Goal: Information Seeking & Learning: Learn about a topic

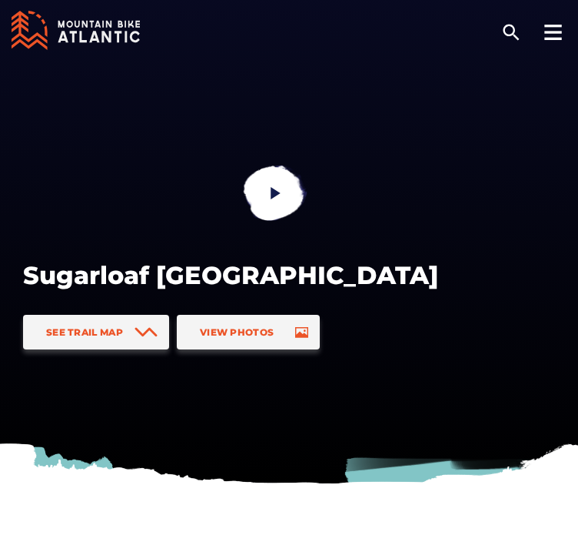
click at [96, 35] on icon at bounding box center [94, 38] width 10 height 12
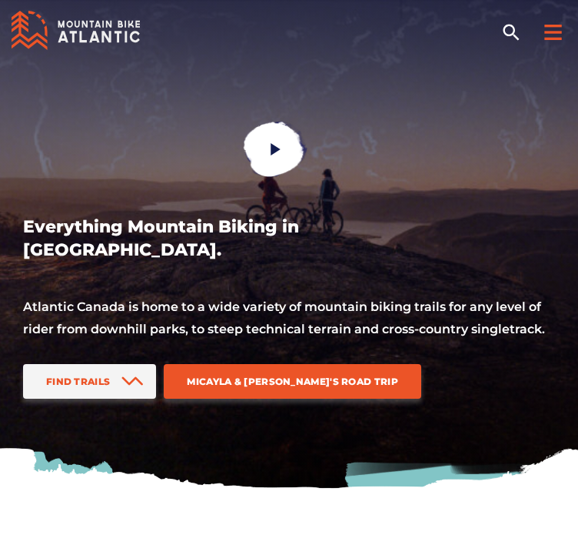
click at [568, 22] on div at bounding box center [553, 29] width 50 height 58
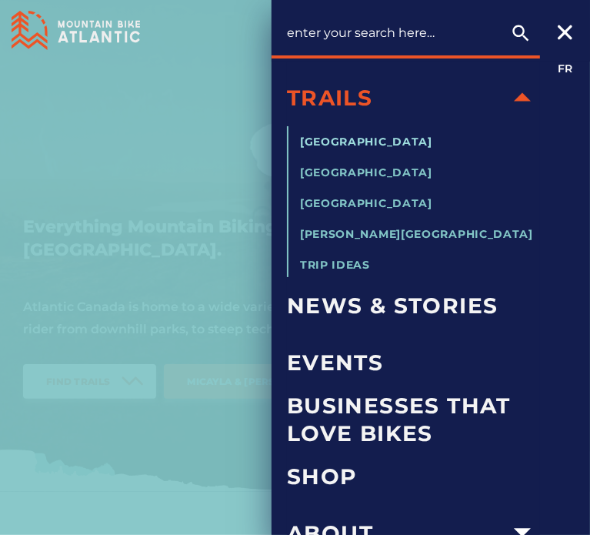
click at [388, 141] on span "[GEOGRAPHIC_DATA]" at bounding box center [366, 142] width 132 height 14
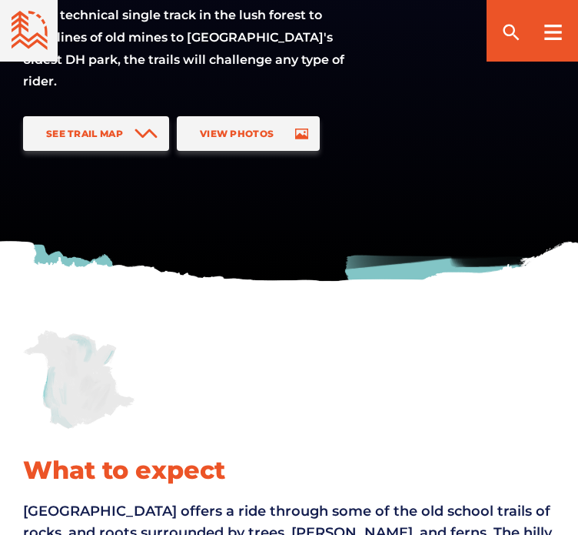
scroll to position [77, 0]
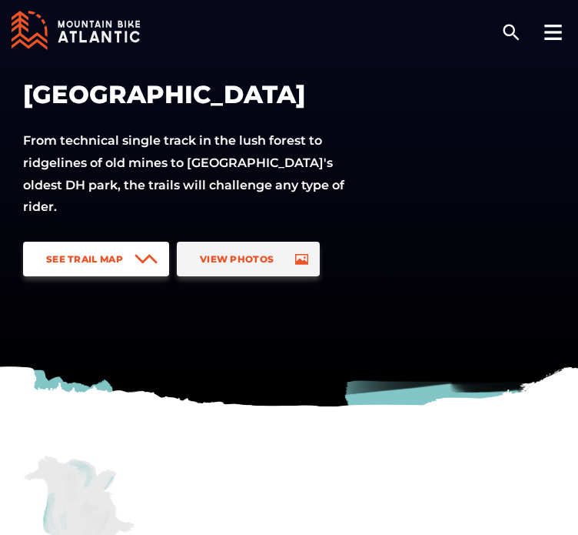
click at [85, 257] on span "See Trail Map" at bounding box center [84, 259] width 77 height 12
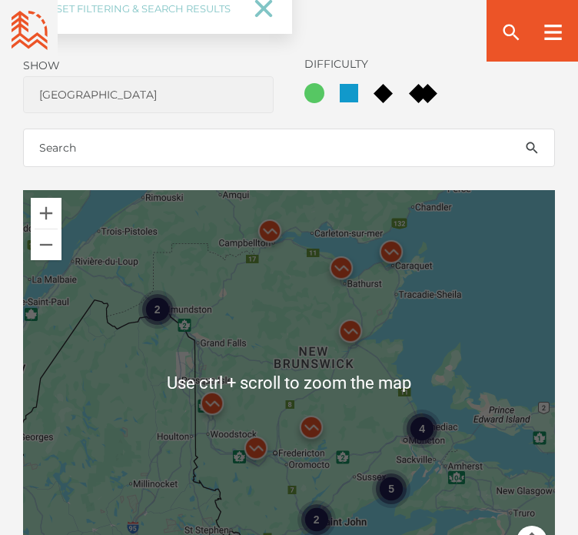
scroll to position [1186, 0]
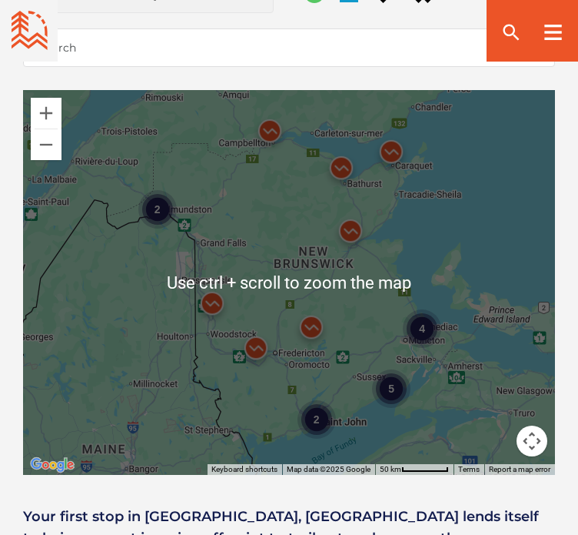
click at [342, 365] on div "4 2 5 2" at bounding box center [289, 282] width 532 height 385
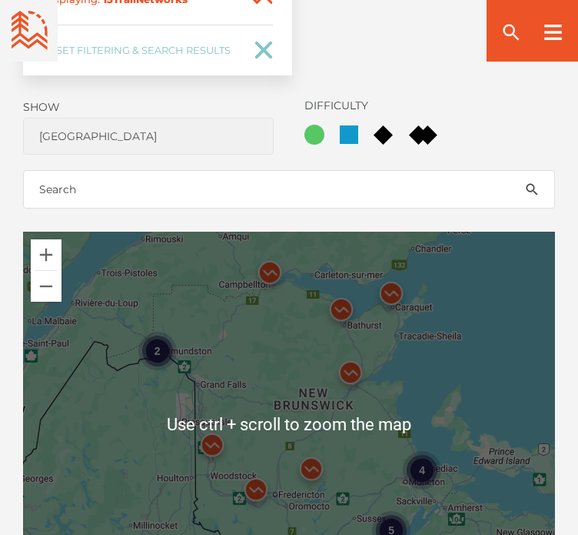
scroll to position [1263, 0]
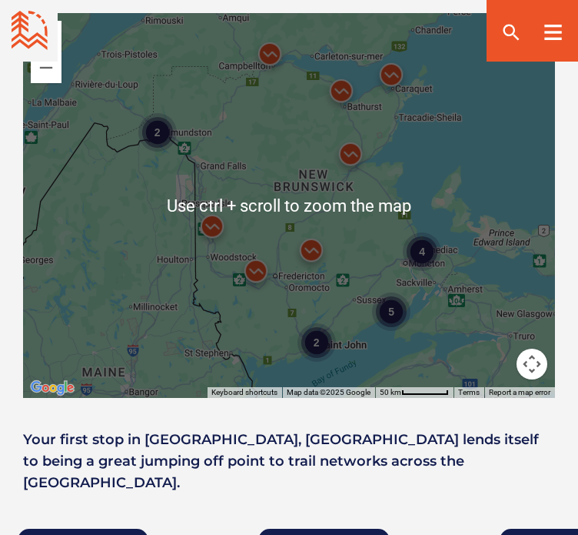
click at [353, 298] on div "4 2 5 2" at bounding box center [289, 205] width 532 height 385
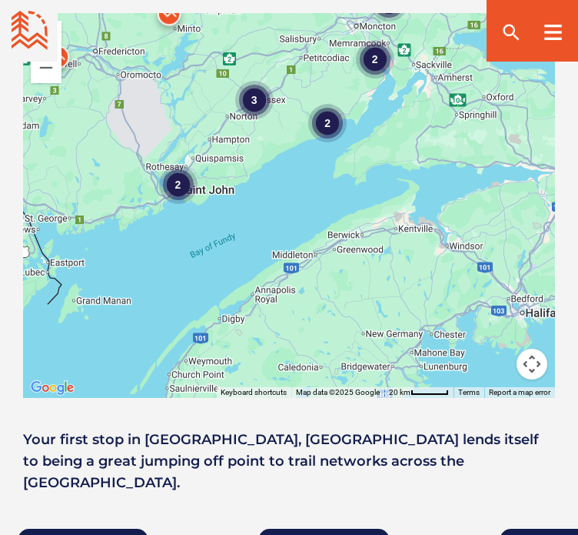
drag, startPoint x: 342, startPoint y: 328, endPoint x: 236, endPoint y: 115, distance: 237.7
click at [236, 115] on div "2 2 2 3 2" at bounding box center [289, 205] width 532 height 385
click at [182, 179] on div "2" at bounding box center [178, 184] width 38 height 38
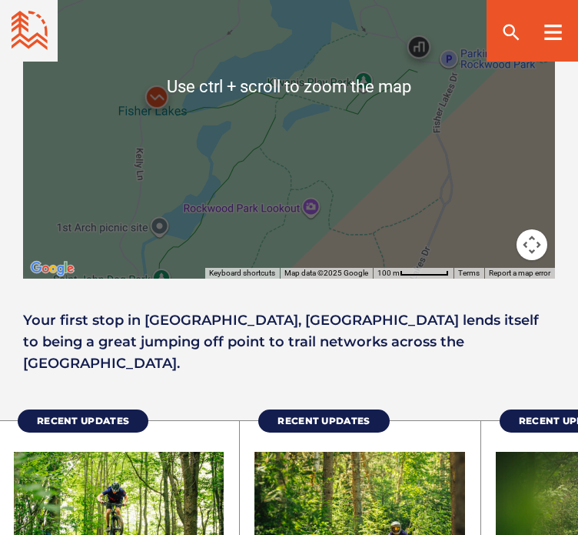
scroll to position [1186, 0]
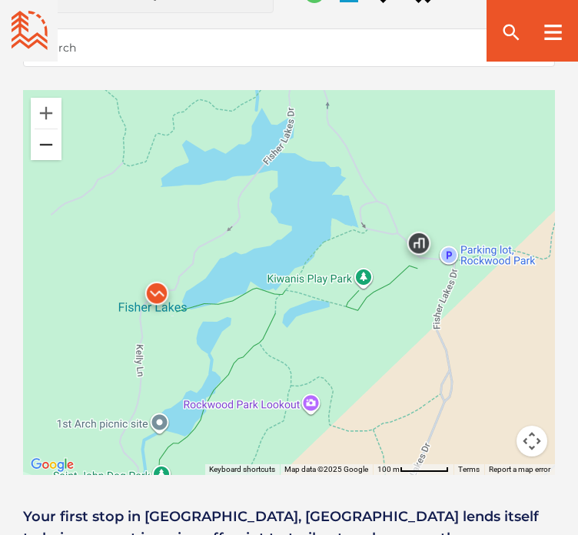
click at [42, 141] on button "Zoom out" at bounding box center [46, 144] width 31 height 31
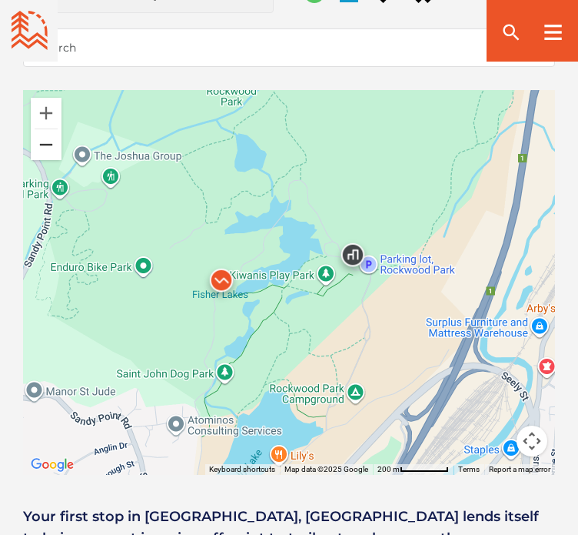
click at [42, 141] on button "Zoom out" at bounding box center [46, 144] width 31 height 31
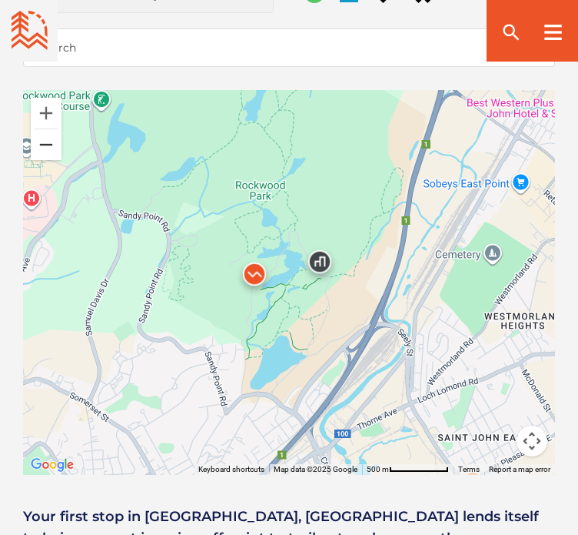
click at [42, 141] on button "Zoom out" at bounding box center [46, 144] width 31 height 31
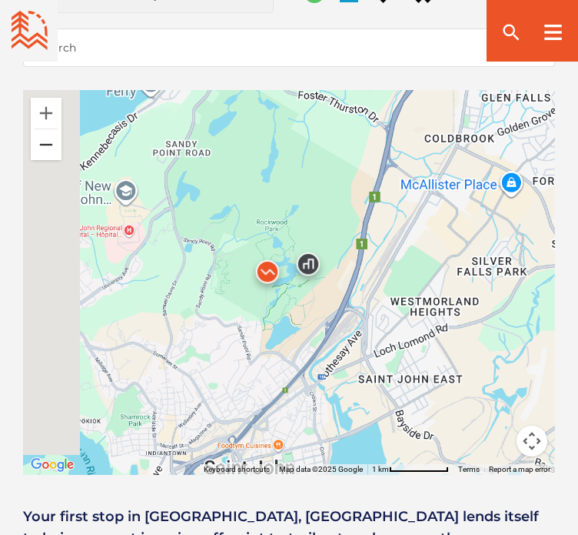
click at [42, 141] on button "Zoom out" at bounding box center [46, 144] width 31 height 31
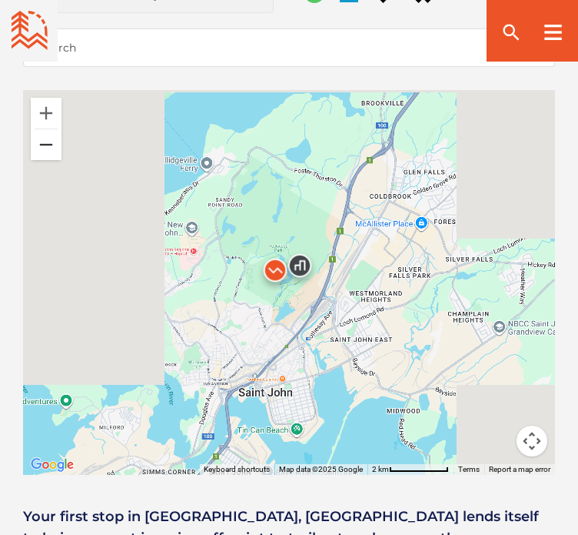
click at [42, 141] on button "Zoom out" at bounding box center [46, 144] width 31 height 31
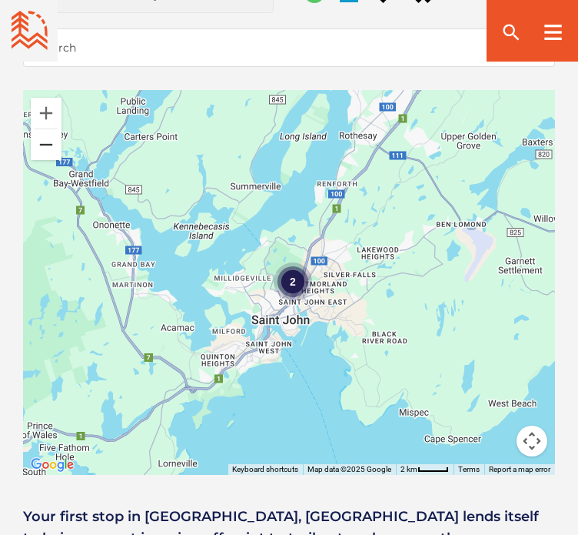
click at [42, 141] on button "Zoom out" at bounding box center [46, 144] width 31 height 31
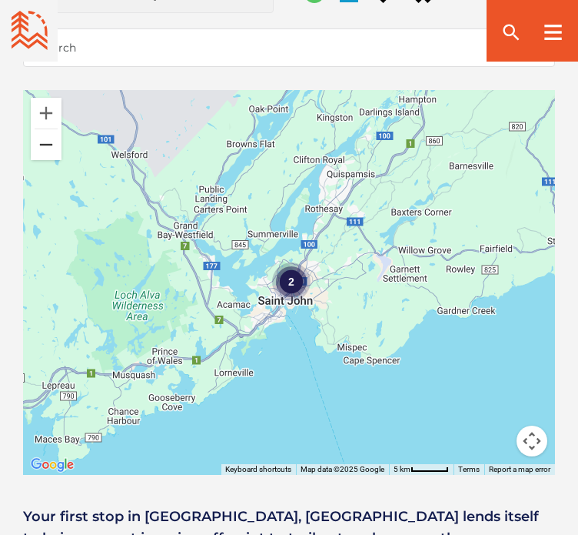
click at [42, 141] on button "Zoom out" at bounding box center [46, 144] width 31 height 31
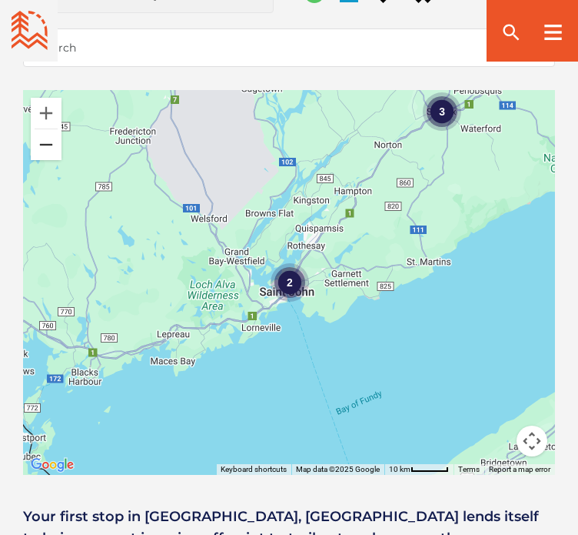
click at [42, 141] on button "Zoom out" at bounding box center [46, 144] width 31 height 31
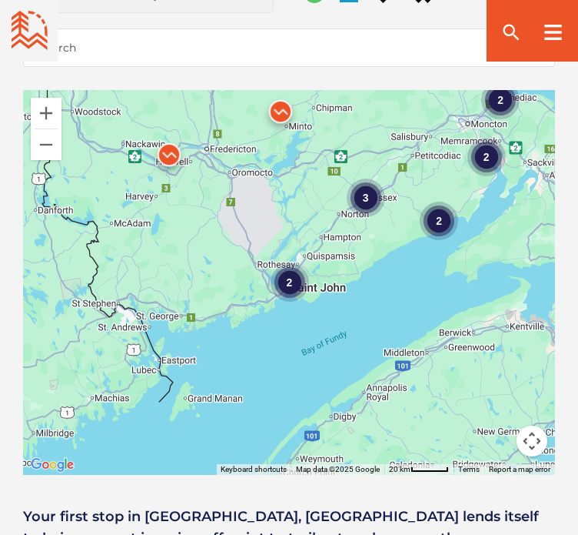
click at [372, 196] on div "3" at bounding box center [366, 197] width 38 height 38
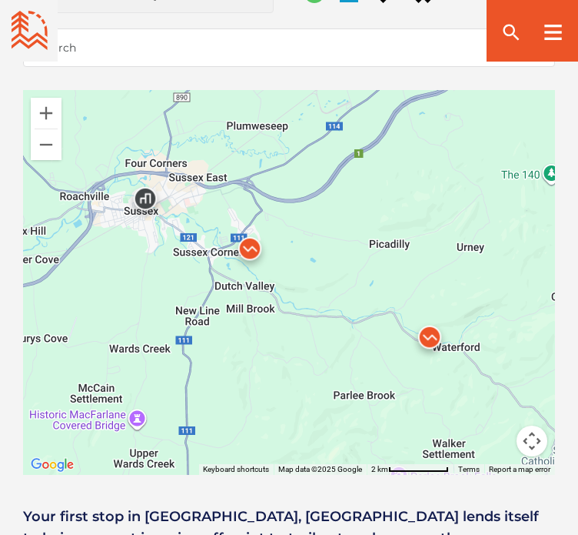
click at [246, 247] on img at bounding box center [250, 252] width 46 height 46
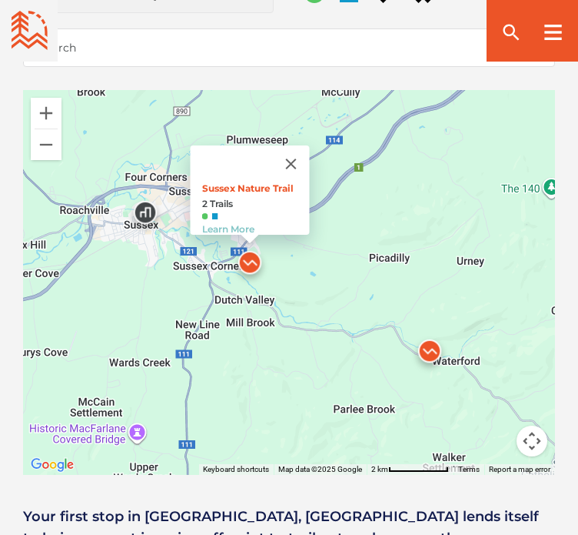
click at [433, 349] on img at bounding box center [430, 355] width 46 height 46
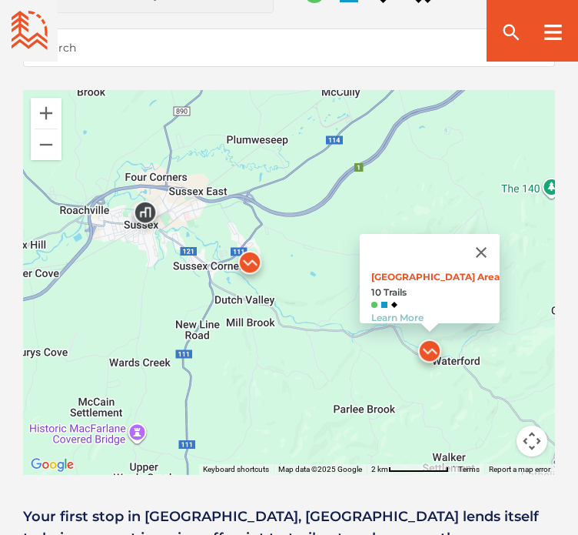
click at [428, 395] on div "Main Parking Area 10 Trails Learn More" at bounding box center [289, 282] width 532 height 385
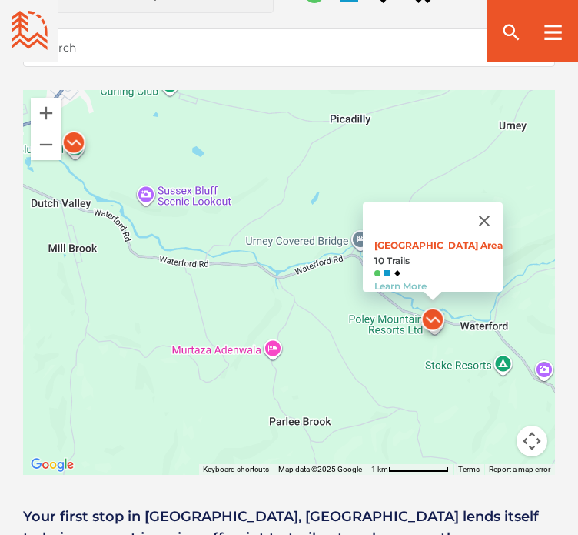
click at [443, 347] on div "Main Parking Area 10 Trails Learn More" at bounding box center [289, 282] width 532 height 385
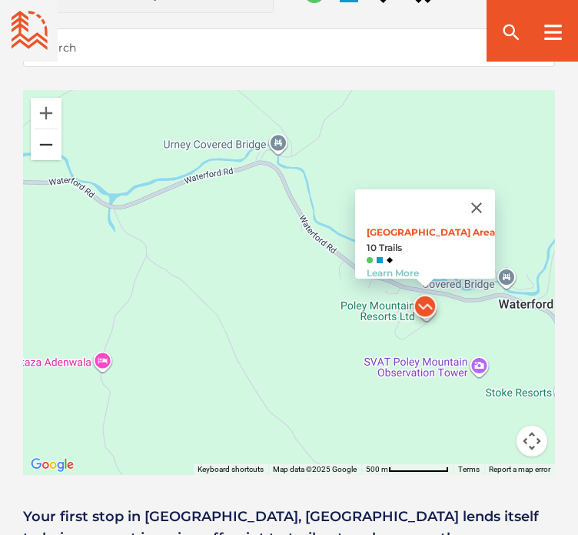
click at [47, 138] on button "Zoom out" at bounding box center [46, 144] width 31 height 31
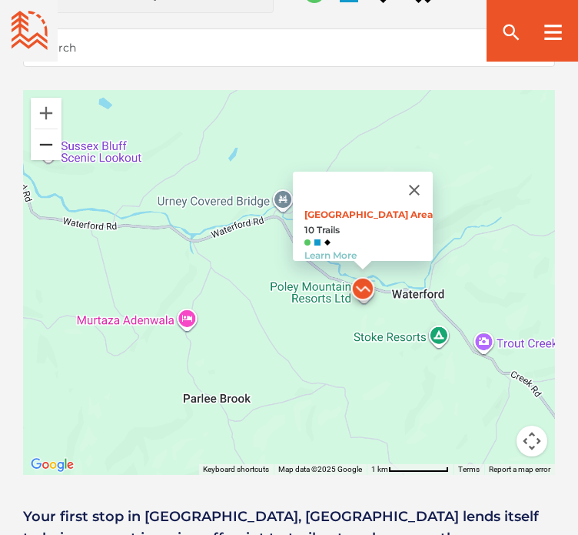
click at [46, 146] on button "Zoom out" at bounding box center [46, 144] width 31 height 31
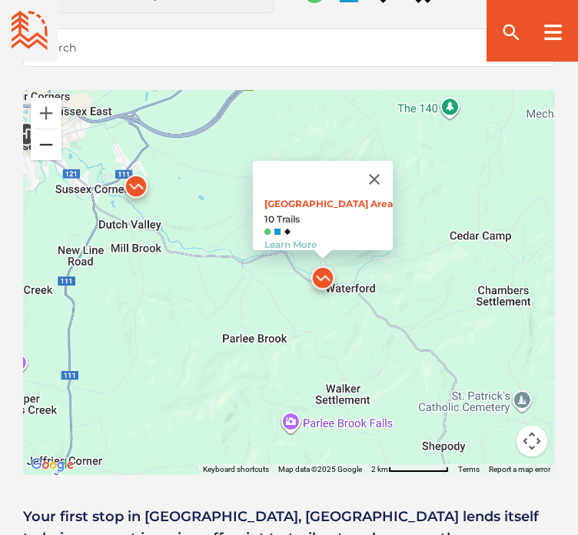
click at [46, 146] on button "Zoom out" at bounding box center [46, 144] width 31 height 31
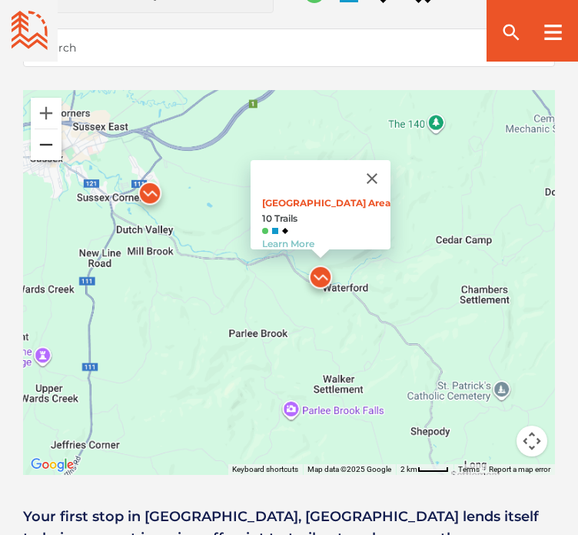
click at [46, 146] on button "Zoom out" at bounding box center [46, 144] width 31 height 31
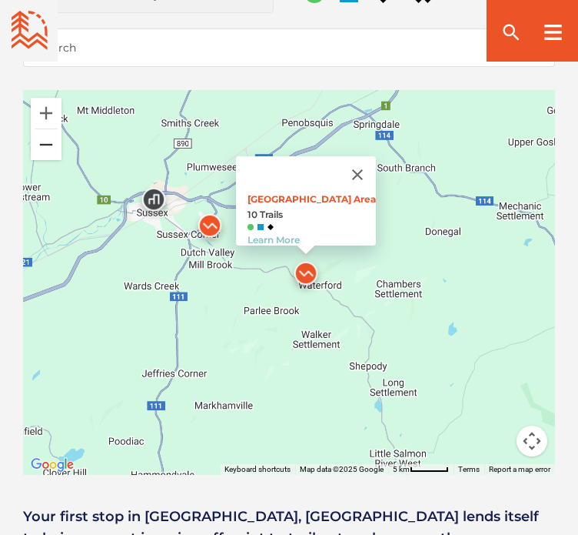
click at [46, 146] on button "Zoom out" at bounding box center [46, 144] width 31 height 31
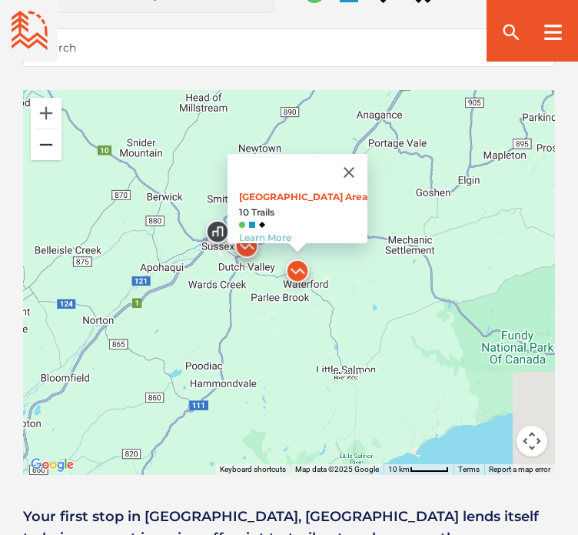
click at [46, 146] on button "Zoom out" at bounding box center [46, 144] width 31 height 31
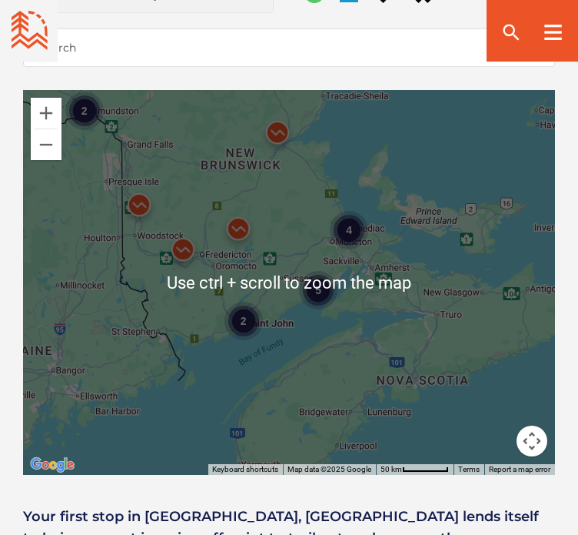
click at [265, 255] on div "4 2 5 2" at bounding box center [289, 282] width 532 height 385
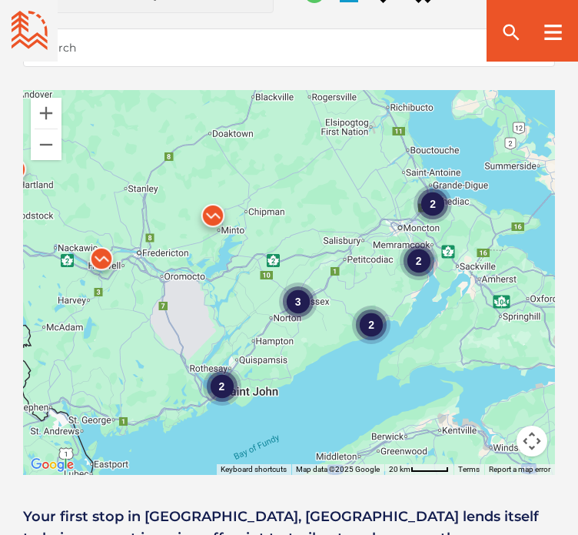
click at [280, 379] on div "2 2 2 3 2" at bounding box center [289, 282] width 532 height 385
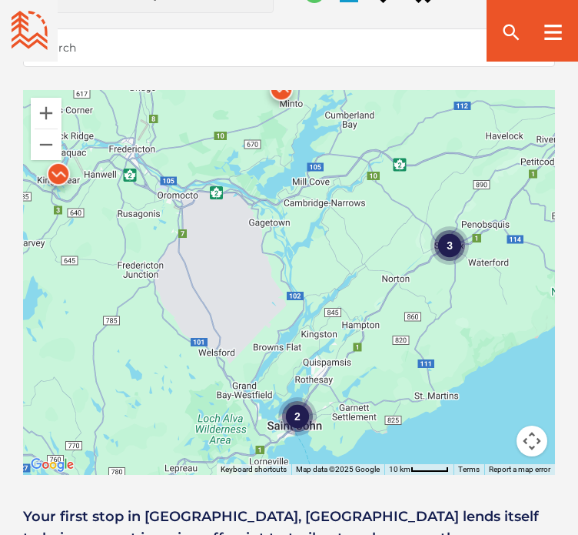
drag, startPoint x: 258, startPoint y: 344, endPoint x: 395, endPoint y: 366, distance: 138.7
click at [395, 366] on div "2 2 3 2" at bounding box center [289, 282] width 532 height 385
click at [450, 248] on div "3" at bounding box center [450, 245] width 38 height 38
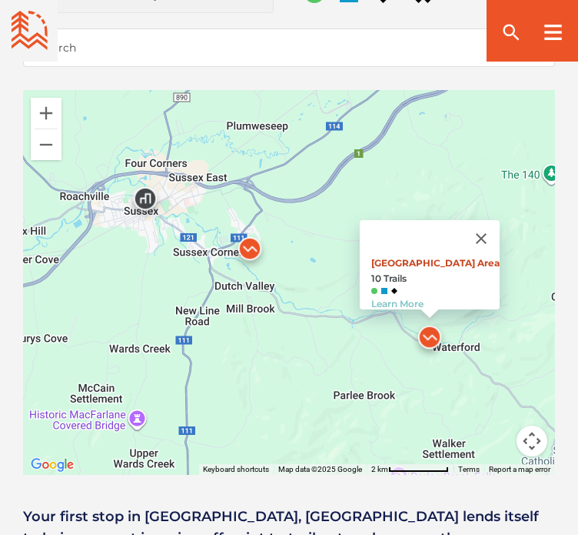
click at [417, 257] on link "Main Parking Area" at bounding box center [436, 263] width 128 height 12
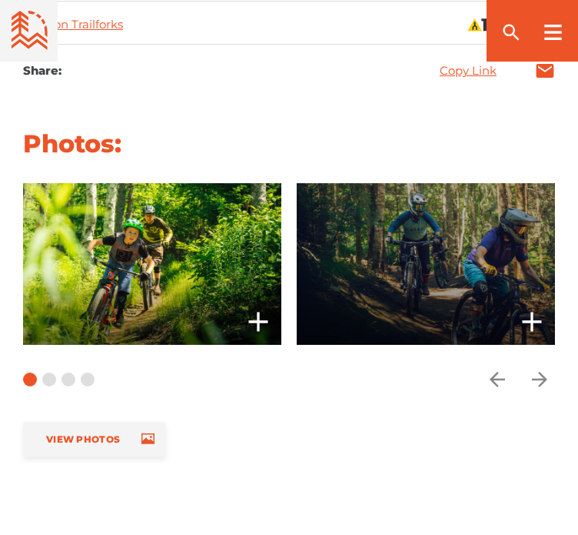
scroll to position [1384, 0]
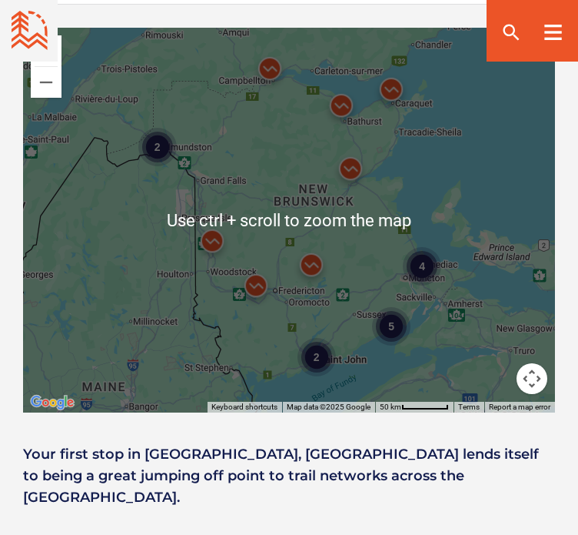
scroll to position [1263, 0]
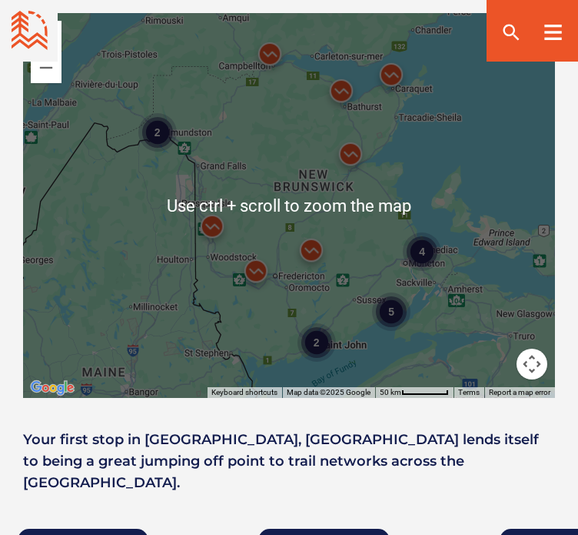
click at [354, 298] on div "4 2 5 2" at bounding box center [289, 205] width 532 height 385
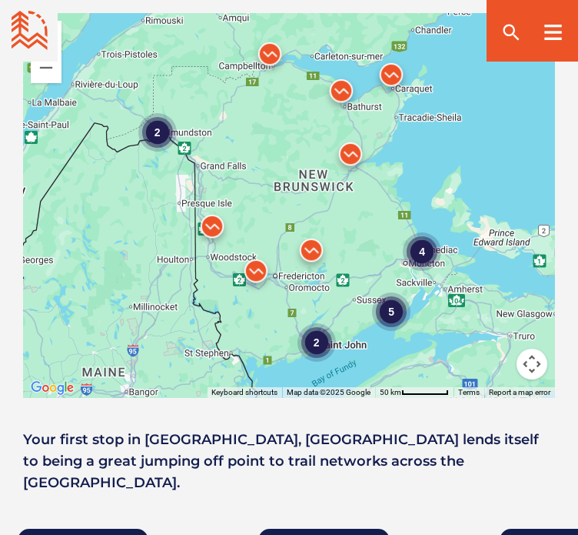
click at [354, 298] on div "4 2 5 2" at bounding box center [289, 205] width 532 height 385
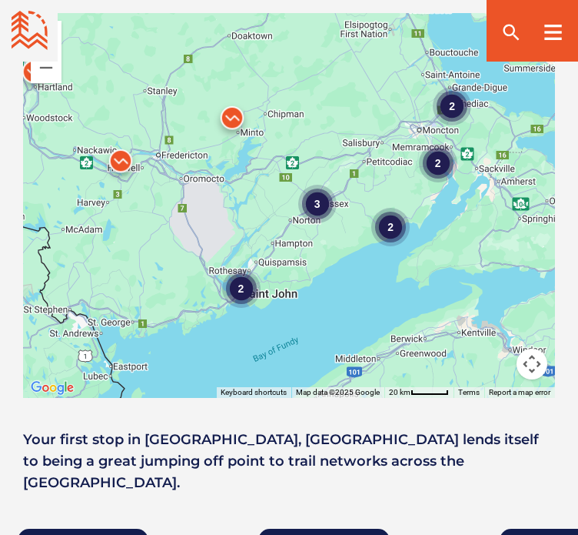
drag, startPoint x: 351, startPoint y: 319, endPoint x: 311, endPoint y: 215, distance: 112.0
click at [311, 215] on div "2 2 2 3 2" at bounding box center [289, 205] width 532 height 385
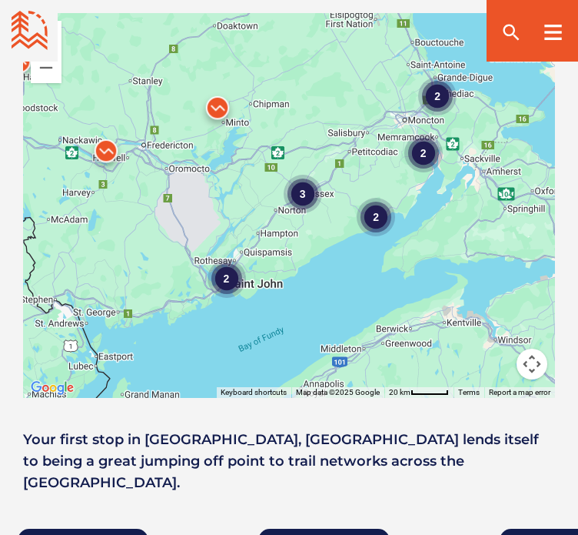
drag, startPoint x: 285, startPoint y: 282, endPoint x: 263, endPoint y: 268, distance: 26.7
click at [263, 268] on div "2 2 2 3 2" at bounding box center [289, 205] width 532 height 385
click at [372, 203] on div "2" at bounding box center [376, 217] width 38 height 38
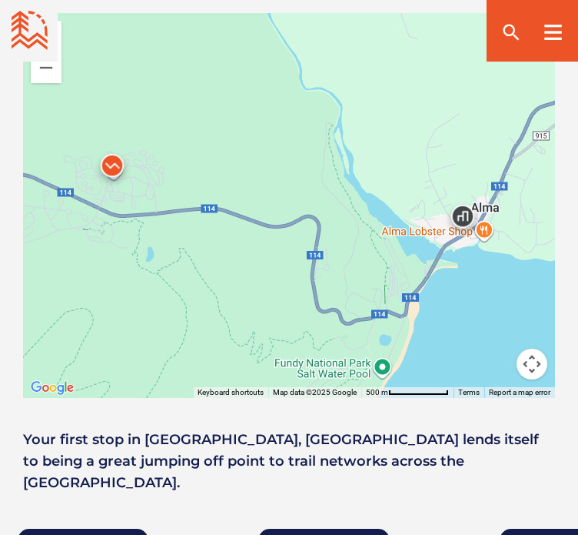
click at [114, 164] on img at bounding box center [112, 169] width 46 height 46
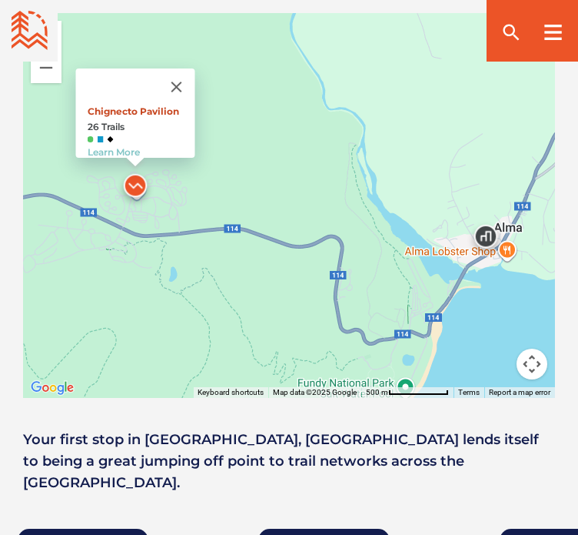
click at [134, 105] on link "Chignecto Pavilion" at bounding box center [134, 111] width 92 height 12
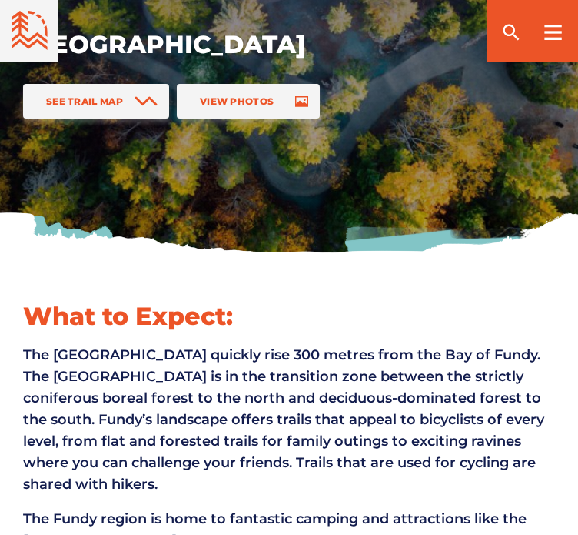
scroll to position [232, 0]
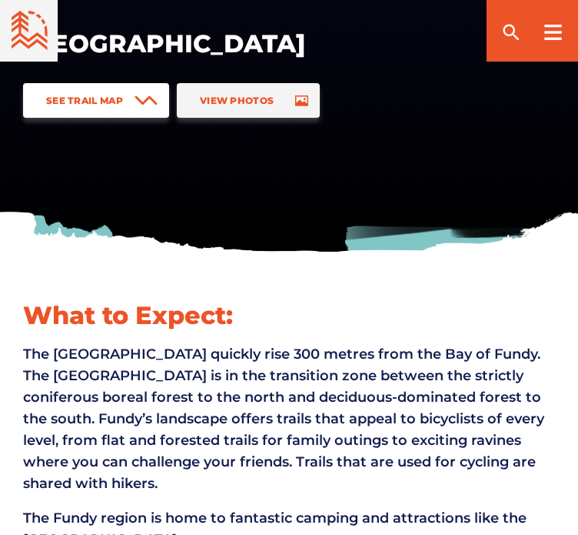
click at [102, 97] on span "See Trail Map" at bounding box center [84, 101] width 77 height 12
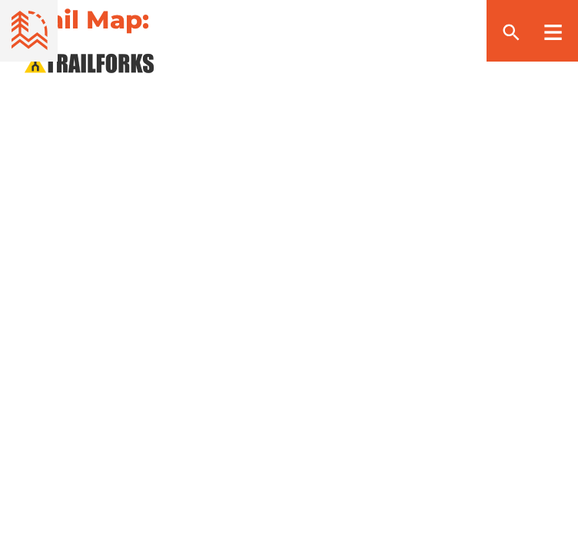
scroll to position [1962, 0]
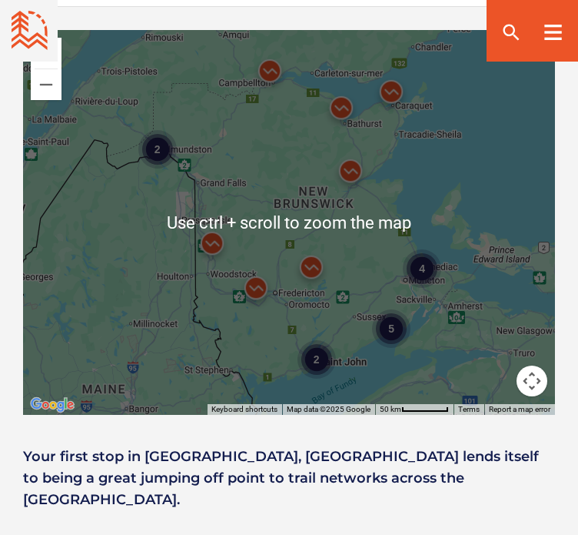
scroll to position [1263, 0]
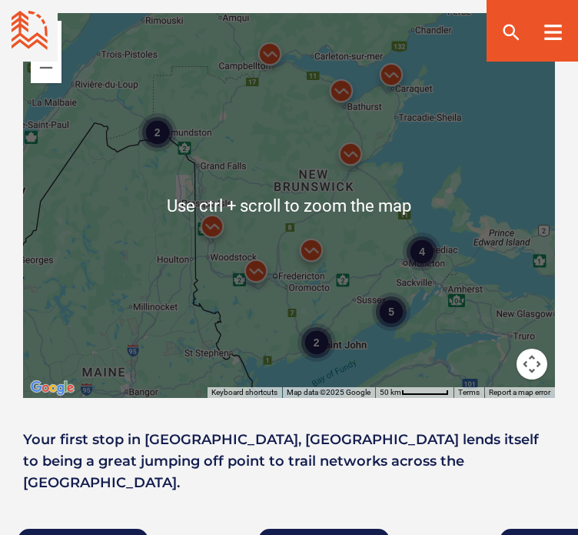
click at [368, 316] on div "4 2 5 2" at bounding box center [289, 205] width 532 height 385
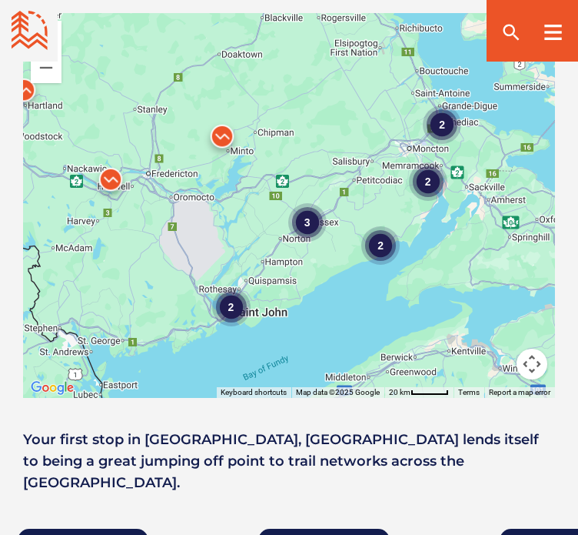
drag, startPoint x: 338, startPoint y: 313, endPoint x: 305, endPoint y: 256, distance: 66.2
click at [305, 256] on div "2 2 2 3 2" at bounding box center [289, 205] width 532 height 385
click at [289, 304] on div "2 2 2 3 2" at bounding box center [289, 205] width 532 height 385
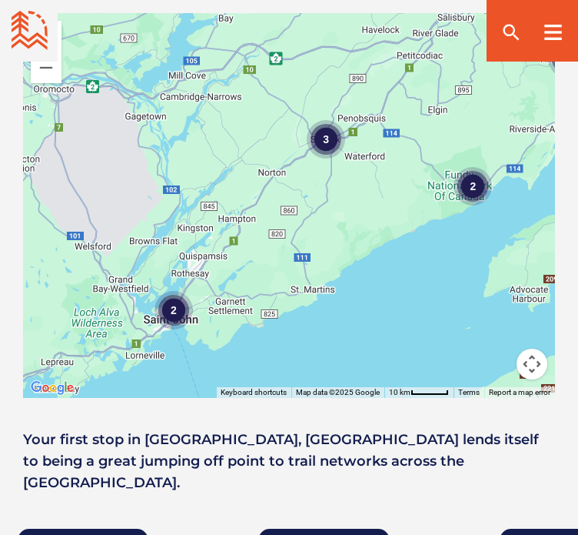
click at [211, 338] on div "2 2 3 2" at bounding box center [289, 205] width 532 height 385
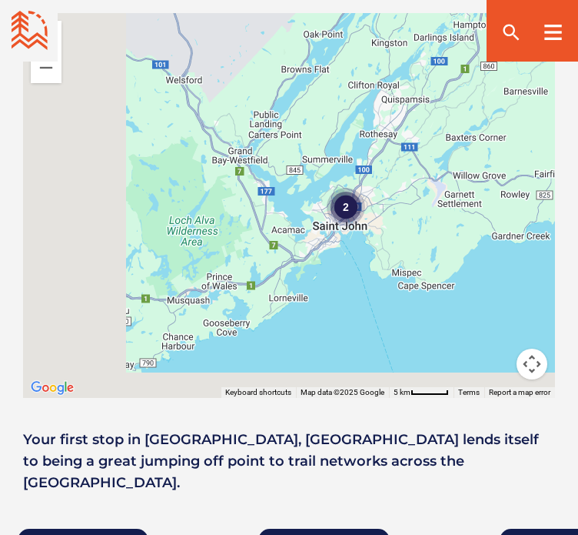
drag, startPoint x: 197, startPoint y: 315, endPoint x: 412, endPoint y: 238, distance: 228.9
click at [412, 238] on div "2" at bounding box center [289, 205] width 532 height 385
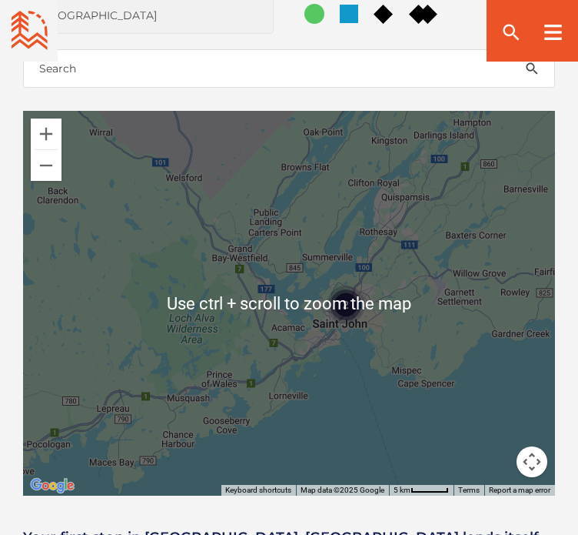
scroll to position [1109, 0]
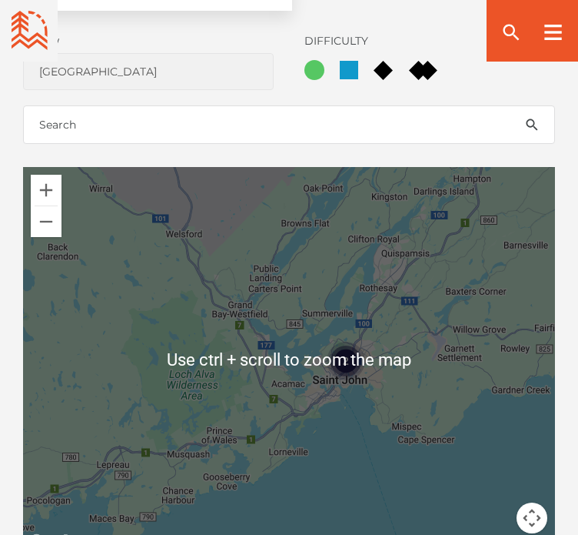
click at [395, 376] on div "2" at bounding box center [289, 359] width 532 height 385
click at [388, 391] on div "2" at bounding box center [289, 359] width 532 height 385
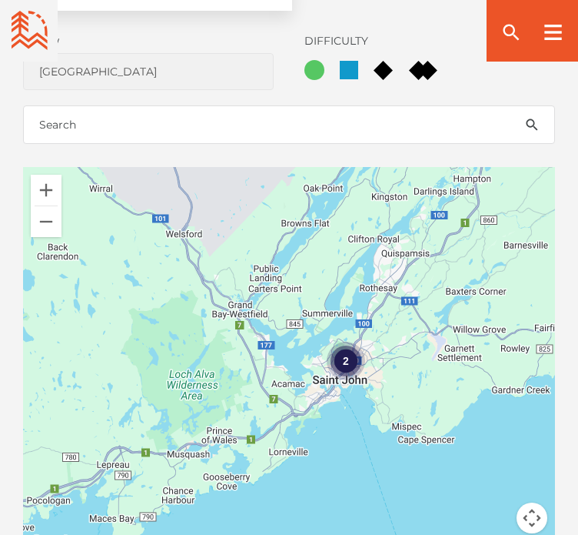
click at [388, 391] on div "2" at bounding box center [289, 359] width 532 height 385
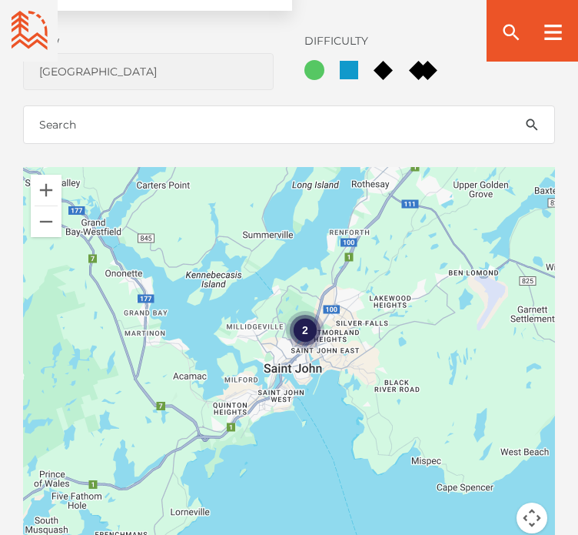
click at [368, 373] on div "2" at bounding box center [289, 359] width 532 height 385
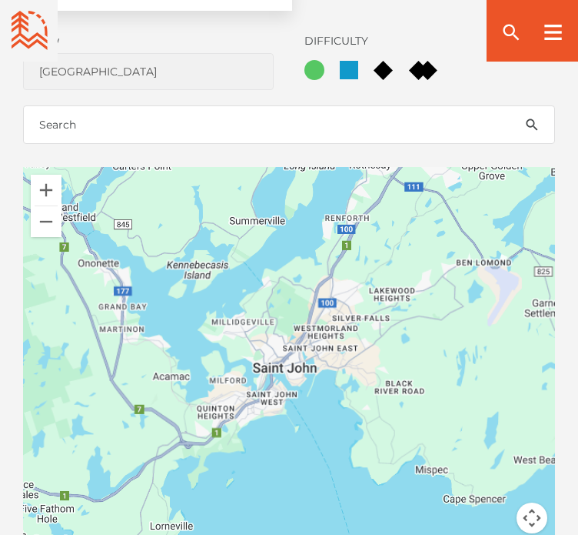
click at [368, 373] on div at bounding box center [289, 359] width 532 height 385
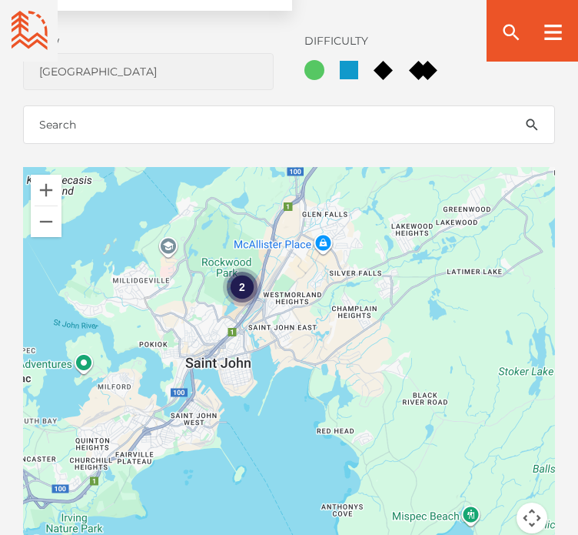
click at [299, 333] on div "2" at bounding box center [289, 359] width 532 height 385
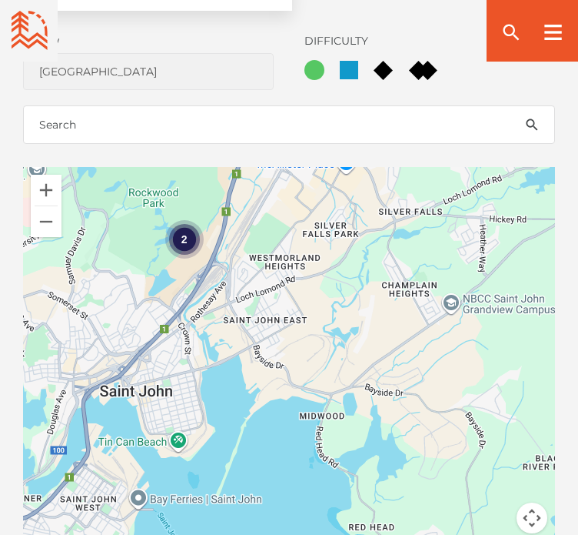
click at [173, 241] on div "2" at bounding box center [184, 239] width 38 height 38
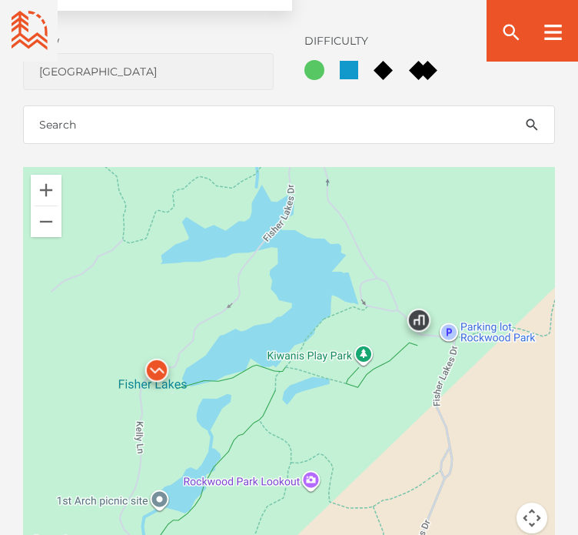
click at [160, 378] on img at bounding box center [157, 374] width 46 height 46
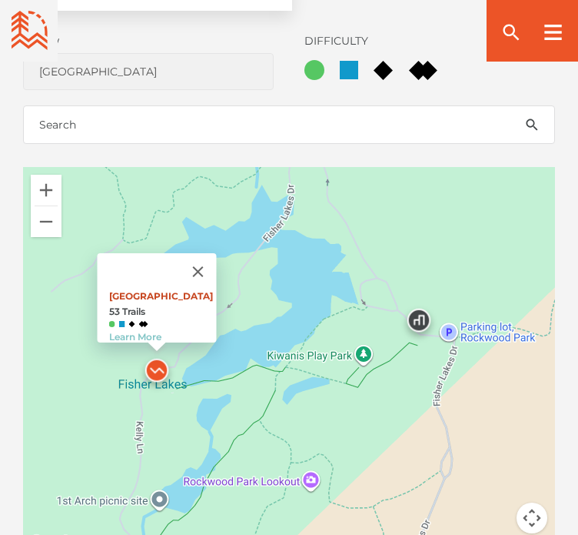
click at [167, 290] on link "[GEOGRAPHIC_DATA]" at bounding box center [161, 296] width 104 height 12
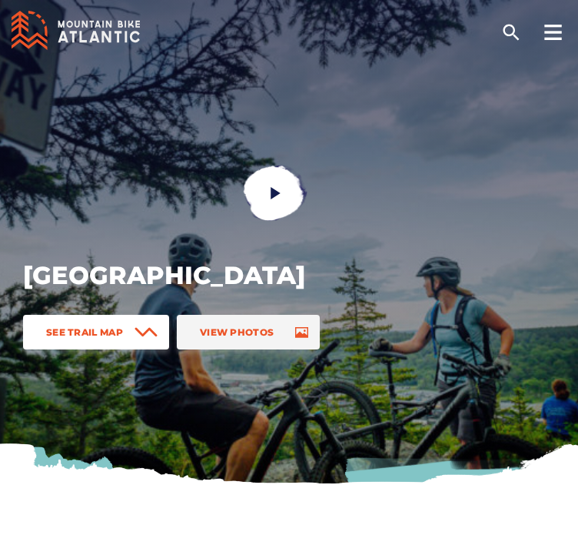
click at [126, 330] on link "See Trail Map" at bounding box center [96, 332] width 146 height 35
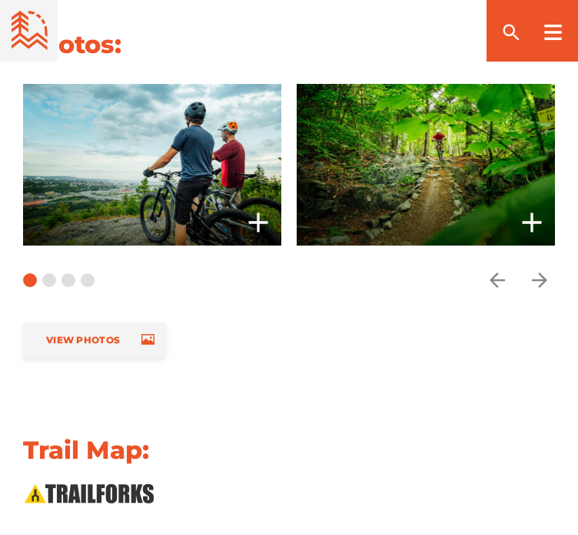
scroll to position [1311, 0]
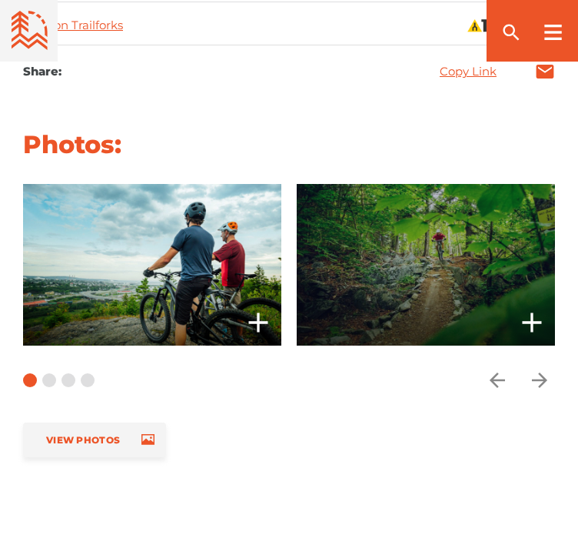
click at [444, 269] on span at bounding box center [426, 265] width 258 height 162
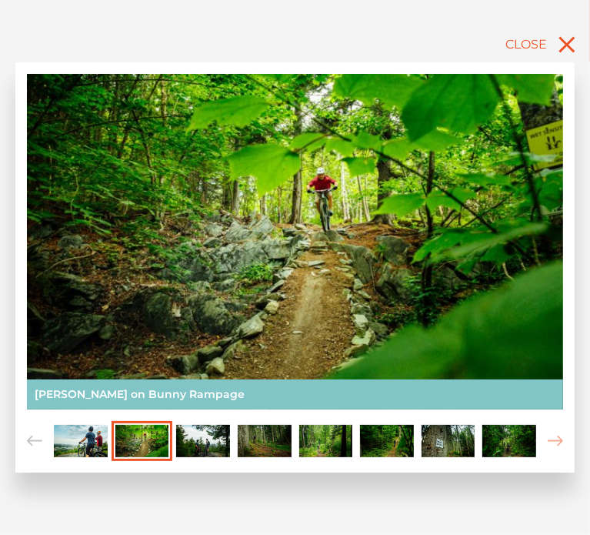
click at [206, 441] on img "Carousel Page 3" at bounding box center [203, 441] width 54 height 33
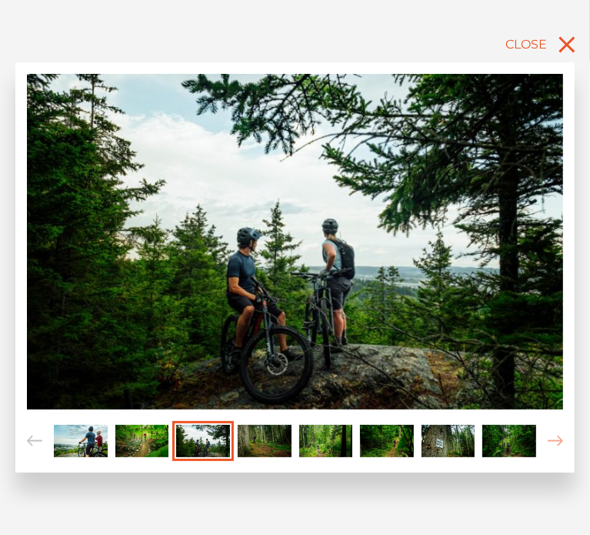
click at [268, 438] on img "Carousel Page 4" at bounding box center [265, 441] width 54 height 33
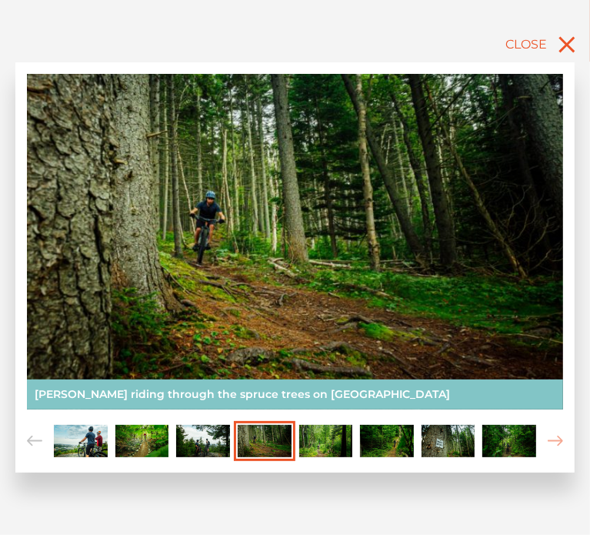
click at [320, 440] on img "Carousel Page 5" at bounding box center [326, 441] width 54 height 33
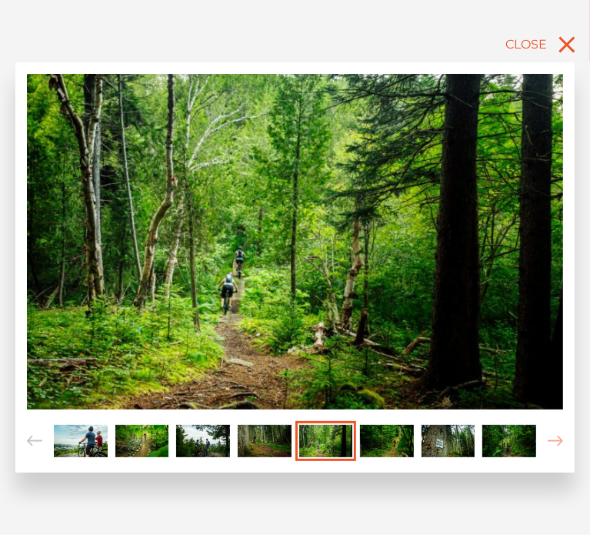
click at [382, 448] on img "Carousel Page 6" at bounding box center [387, 441] width 54 height 33
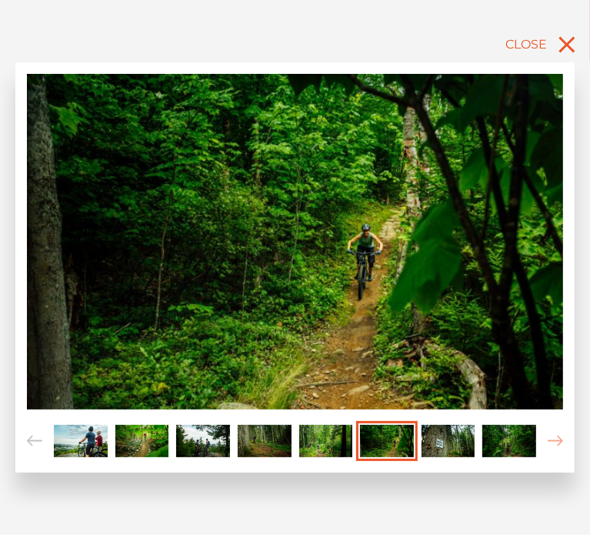
click at [436, 433] on img "Carousel Page 7" at bounding box center [448, 441] width 54 height 33
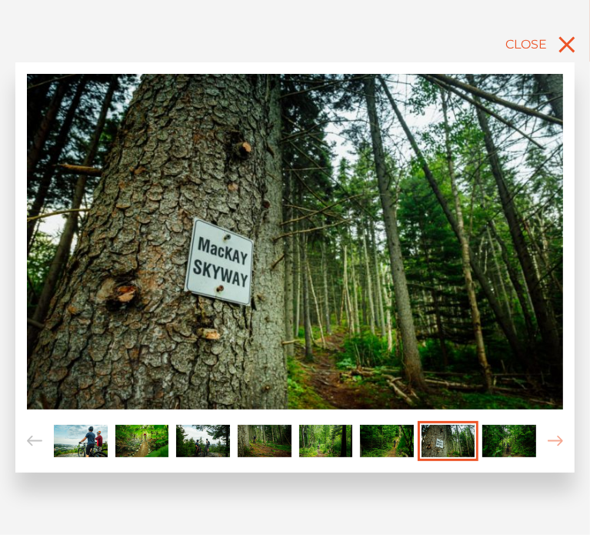
click at [499, 430] on img "Carousel Page 8" at bounding box center [509, 441] width 54 height 33
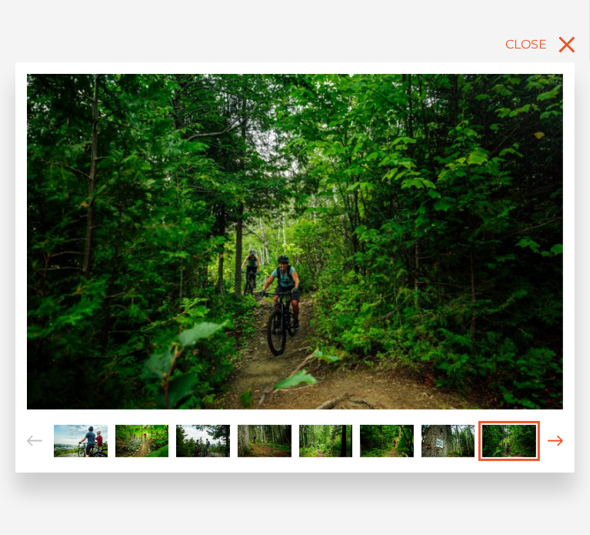
click at [557, 434] on span "Carousel Navigation" at bounding box center [555, 441] width 15 height 41
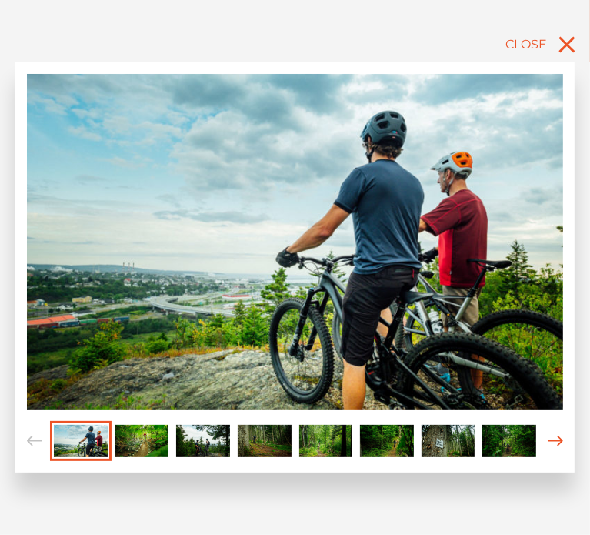
click at [557, 434] on span "Carousel Navigation" at bounding box center [555, 441] width 15 height 41
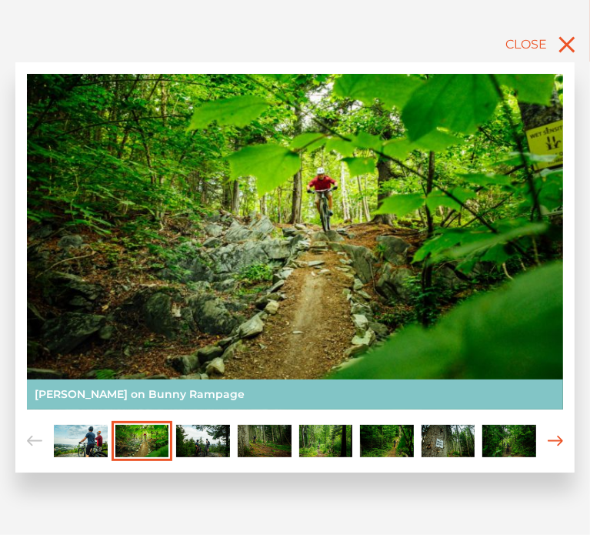
click at [557, 434] on span "Carousel Navigation" at bounding box center [555, 441] width 15 height 41
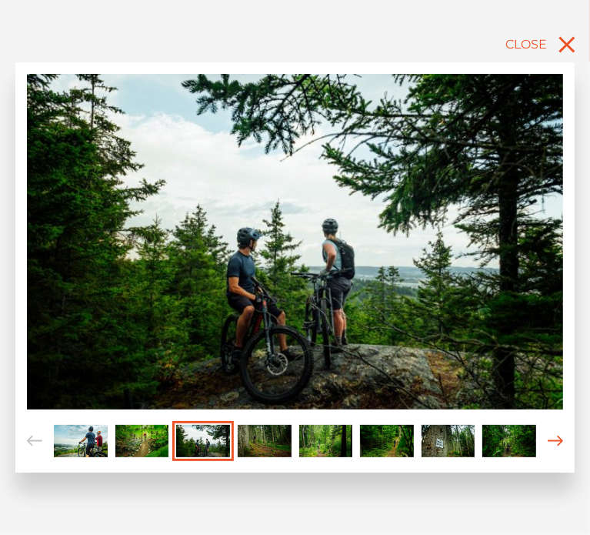
click at [557, 434] on span "Carousel Navigation" at bounding box center [555, 441] width 15 height 41
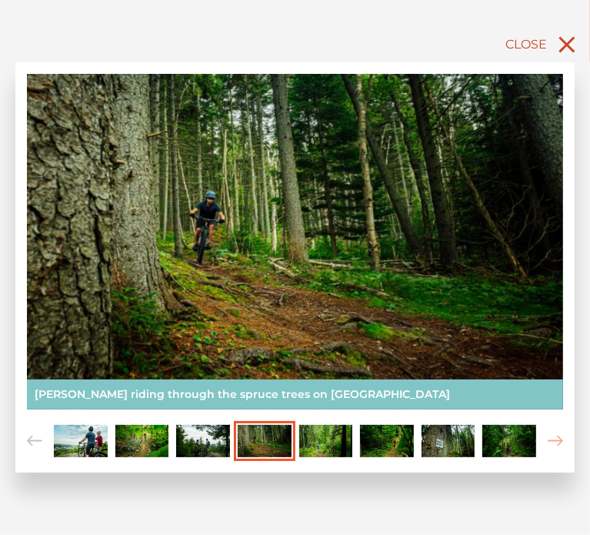
click at [575, 46] on icon "close" at bounding box center [567, 45] width 28 height 28
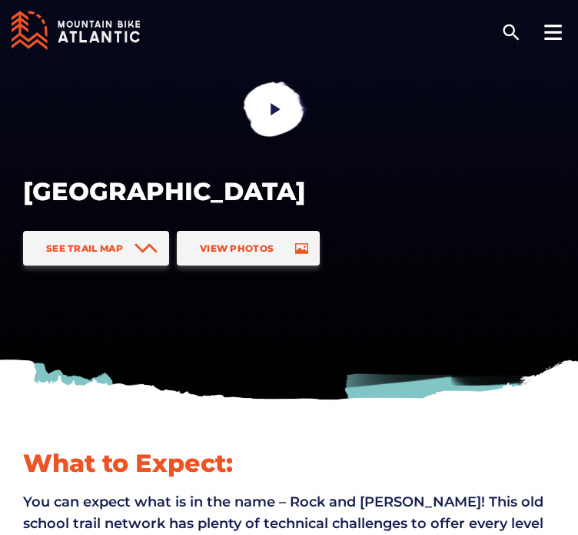
scroll to position [76, 0]
